Goal: Transaction & Acquisition: Download file/media

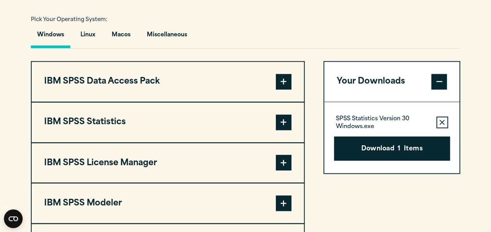
scroll to position [609, 0]
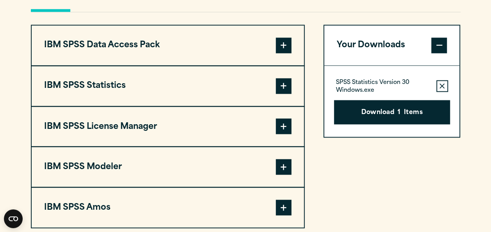
click at [283, 80] on span at bounding box center [284, 86] width 16 height 16
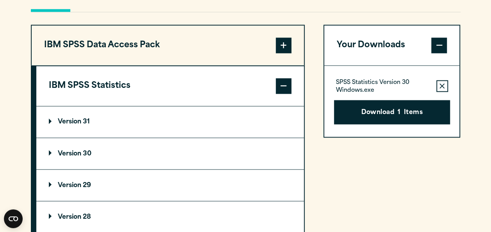
click at [76, 182] on p "Version 29" at bounding box center [70, 185] width 42 height 6
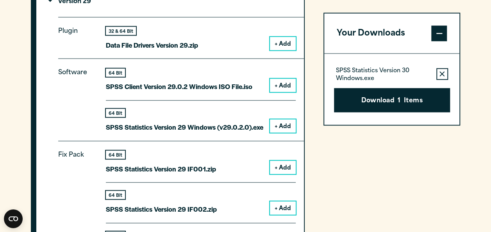
scroll to position [775, 0]
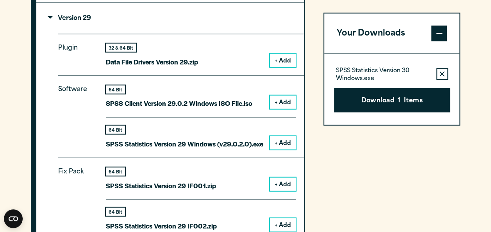
click at [286, 138] on button "+ Add" at bounding box center [283, 142] width 26 height 13
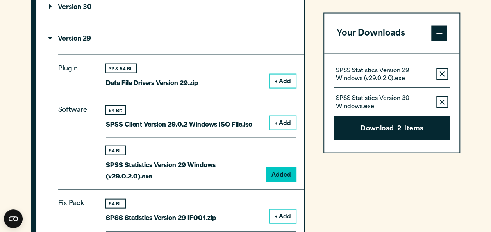
scroll to position [760, 0]
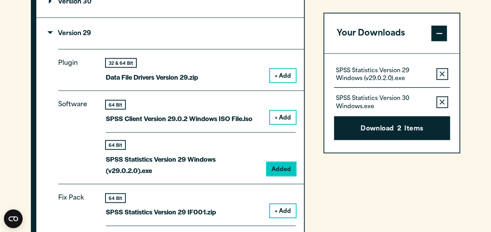
click at [440, 101] on icon "button" at bounding box center [442, 101] width 5 height 5
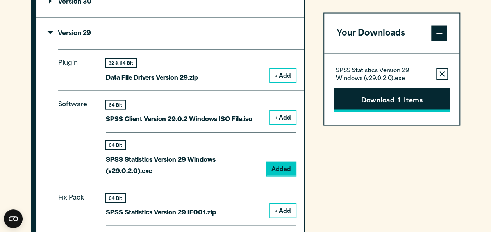
click at [410, 107] on button "Download 1 Items" at bounding box center [392, 100] width 116 height 24
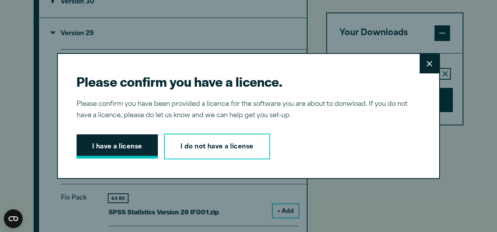
click at [108, 140] on button "I have a license" at bounding box center [117, 146] width 81 height 24
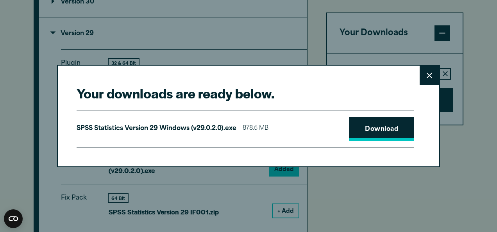
click at [363, 118] on link "Download" at bounding box center [381, 129] width 65 height 24
click at [428, 80] on button "Close" at bounding box center [430, 76] width 20 height 20
